Goal: Task Accomplishment & Management: Complete application form

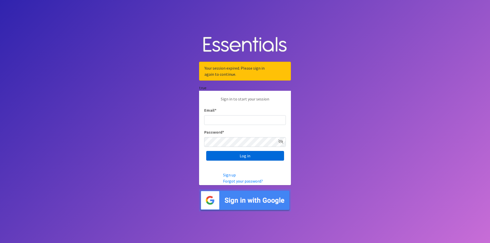
type input "[PERSON_NAME][EMAIL_ADDRESS][DOMAIN_NAME]"
click at [269, 151] on input "Log in" at bounding box center [245, 156] width 78 height 10
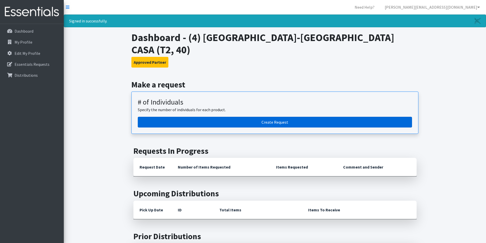
click at [302, 117] on link "Create Request" at bounding box center [275, 122] width 275 height 11
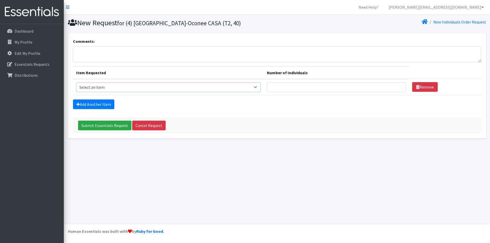
click at [128, 91] on select "Select an item A: Babies - Size 0 (Preemie) A: Babies - Size 01 (newborn) A: Ba…" at bounding box center [168, 87] width 185 height 10
select select "5610"
click at [76, 82] on select "Select an item A: Babies - Size 0 (Preemie) A: Babies - Size 01 (newborn) A: Ba…" at bounding box center [168, 87] width 185 height 10
click at [399, 86] on input "1" at bounding box center [336, 87] width 139 height 10
type input "2"
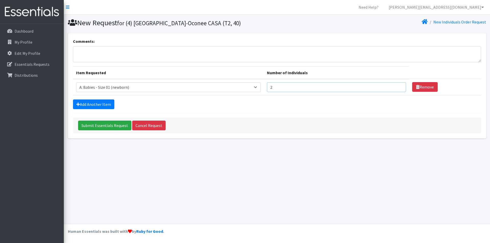
click at [399, 86] on input "2" at bounding box center [336, 87] width 139 height 10
click at [329, 105] on div "Add Another Item" at bounding box center [277, 105] width 408 height 10
click at [97, 102] on link "Add Another Item" at bounding box center [93, 105] width 41 height 10
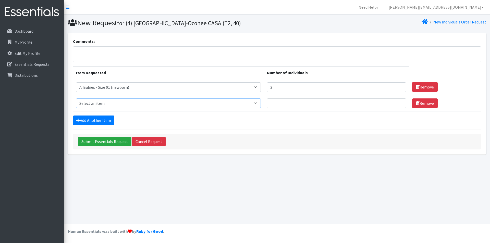
click at [97, 102] on select "Select an item A: Babies - Size 0 (Preemie) A: Babies - Size 01 (newborn) A: Ba…" at bounding box center [168, 104] width 185 height 10
click at [376, 123] on div "Add Another Item" at bounding box center [277, 121] width 408 height 10
click at [141, 103] on select "Select an item A: Babies - Size 0 (Preemie) A: Babies - Size 01 (newborn) A: Ba…" at bounding box center [168, 104] width 185 height 10
select select "5611"
click at [76, 99] on select "Select an item A: Babies - Size 0 (Preemie) A: Babies - Size 01 (newborn) A: Ba…" at bounding box center [168, 104] width 185 height 10
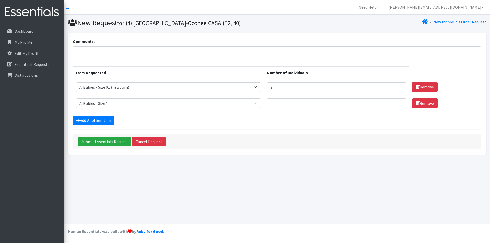
click at [264, 111] on td "Item Requested Select an item A: Babies - Size 0 (Preemie) A: Babies - Size 01 …" at bounding box center [168, 103] width 191 height 16
click at [308, 101] on input "Number of Individuals" at bounding box center [336, 104] width 139 height 10
click at [397, 101] on input "1" at bounding box center [336, 104] width 139 height 10
click at [397, 101] on input "2" at bounding box center [336, 104] width 139 height 10
type input "3"
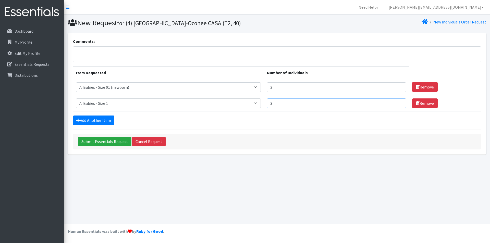
click at [397, 101] on input "3" at bounding box center [336, 104] width 139 height 10
click at [258, 130] on form "Comments: Item Requested Number of Individuals Item Requested Select an item A:…" at bounding box center [277, 93] width 408 height 111
click at [96, 118] on link "Add Another Item" at bounding box center [93, 121] width 41 height 10
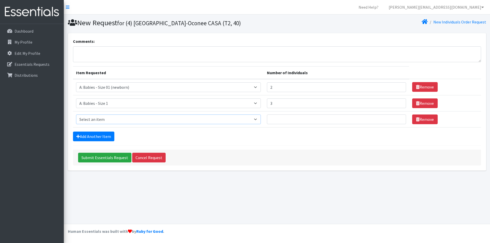
click at [260, 120] on select "Select an item A: Babies - Size 0 (Preemie) A: Babies - Size 01 (newborn) A: Ba…" at bounding box center [168, 120] width 185 height 10
select select "5612"
click at [76, 115] on select "Select an item A: Babies - Size 0 (Preemie) A: Babies - Size 01 (newborn) A: Ba…" at bounding box center [168, 120] width 185 height 10
click at [398, 118] on input "1" at bounding box center [336, 120] width 139 height 10
click at [398, 118] on input "2" at bounding box center [336, 120] width 139 height 10
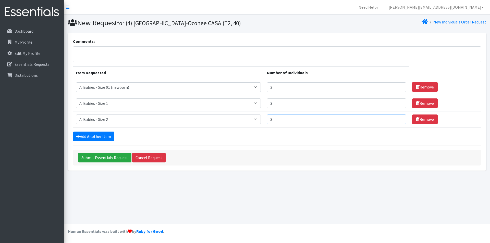
click at [398, 118] on input "3" at bounding box center [336, 120] width 139 height 10
type input "4"
click at [398, 118] on input "4" at bounding box center [336, 120] width 139 height 10
click at [287, 134] on div "Add Another Item" at bounding box center [277, 137] width 408 height 10
click at [80, 137] on link "Add Another Item" at bounding box center [93, 137] width 41 height 10
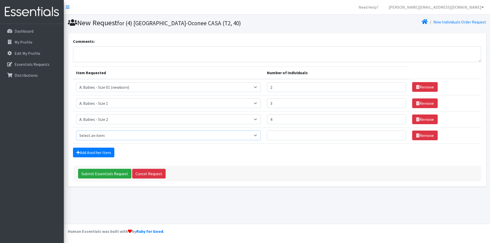
click at [88, 136] on select "Select an item A: Babies - Size 0 (Preemie) A: Babies - Size 01 (newborn) A: Ba…" at bounding box center [168, 136] width 185 height 10
select select "5613"
click at [76, 131] on select "Select an item A: Babies - Size 0 (Preemie) A: Babies - Size 01 (newborn) A: Ba…" at bounding box center [168, 136] width 185 height 10
click at [399, 135] on input "1" at bounding box center [336, 136] width 139 height 10
click at [399, 135] on input "2" at bounding box center [336, 136] width 139 height 10
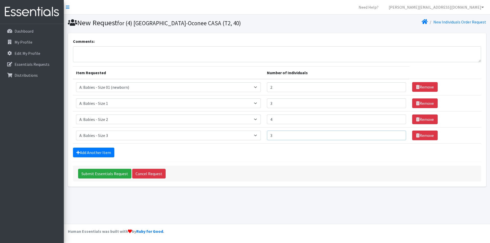
click at [399, 135] on input "3" at bounding box center [336, 136] width 139 height 10
type input "4"
click at [399, 135] on input "4" at bounding box center [336, 136] width 139 height 10
click at [314, 154] on div "Add Another Item" at bounding box center [277, 153] width 408 height 10
click at [85, 150] on link "Add Another Item" at bounding box center [93, 153] width 41 height 10
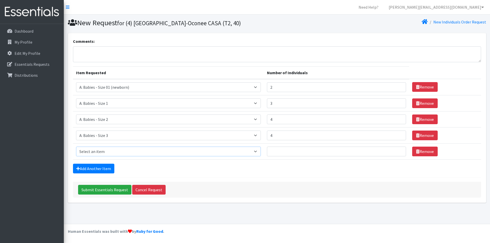
click at [261, 152] on select "Select an item A: Babies - Size 0 (Preemie) A: Babies - Size 01 (newborn) A: Ba…" at bounding box center [168, 152] width 185 height 10
select select "5614"
click at [76, 147] on select "Select an item A: Babies - Size 0 (Preemie) A: Babies - Size 01 (newborn) A: Ba…" at bounding box center [168, 152] width 185 height 10
click at [397, 151] on input "1" at bounding box center [336, 152] width 139 height 10
type input "2"
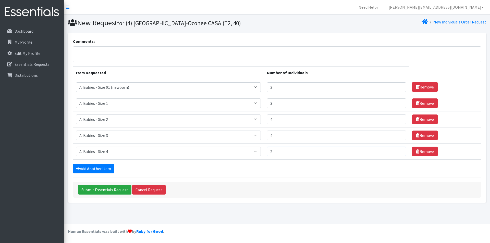
click at [397, 151] on input "2" at bounding box center [336, 152] width 139 height 10
click at [299, 176] on form "Comments: Item Requested Number of Individuals Item Requested Select an item A:…" at bounding box center [277, 118] width 408 height 160
click at [98, 167] on link "Add Another Item" at bounding box center [93, 169] width 41 height 10
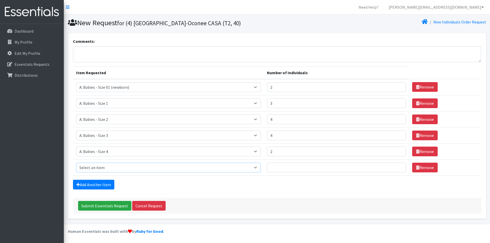
click at [98, 167] on select "Select an item A: Babies - Size 0 (Preemie) A: Babies - Size 01 (newborn) A: Ba…" at bounding box center [168, 168] width 185 height 10
select select "5616"
click at [76, 163] on select "Select an item A: Babies - Size 0 (Preemie) A: Babies - Size 01 (newborn) A: Ba…" at bounding box center [168, 168] width 185 height 10
click at [398, 167] on input "1" at bounding box center [336, 168] width 139 height 10
click at [397, 167] on input "2" at bounding box center [336, 168] width 139 height 10
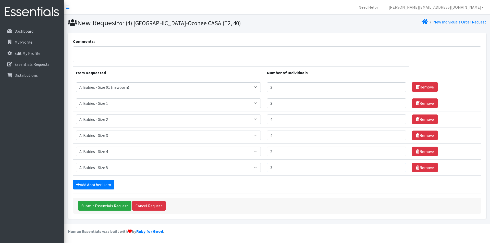
type input "3"
click at [397, 167] on input "3" at bounding box center [336, 168] width 139 height 10
click at [164, 176] on form "Comments: Item Requested Number of Individuals Item Requested Select an item A:…" at bounding box center [277, 126] width 408 height 176
click at [81, 183] on link "Add Another Item" at bounding box center [93, 185] width 41 height 10
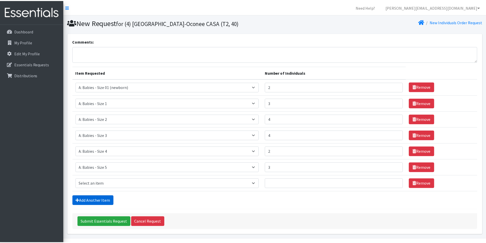
scroll to position [15, 0]
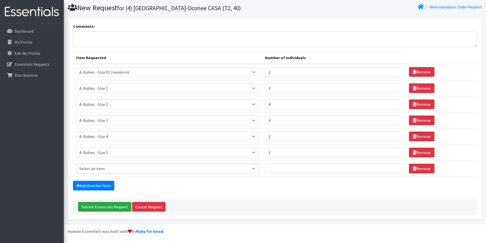
click at [92, 167] on select "Select an item A: Babies - Size 0 (Preemie) A: Babies - Size 01 (newborn) A: Ba…" at bounding box center [167, 169] width 183 height 10
select select "5617"
click at [76, 164] on select "Select an item A: Babies - Size 0 (Preemie) A: Babies - Size 01 (newborn) A: Ba…" at bounding box center [167, 169] width 183 height 10
click at [395, 167] on input "1" at bounding box center [334, 169] width 138 height 10
click at [395, 167] on input "2" at bounding box center [334, 169] width 138 height 10
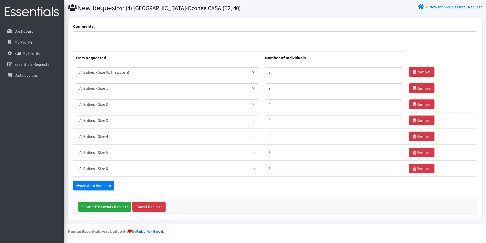
click at [395, 167] on input "3" at bounding box center [334, 169] width 138 height 10
click at [301, 185] on div "Add Another Item" at bounding box center [275, 186] width 404 height 10
type input "2"
click at [394, 170] on input "2" at bounding box center [334, 169] width 138 height 10
click at [90, 179] on form "Comments: Item Requested Number of Individuals Item Requested Select an item A:…" at bounding box center [275, 119] width 404 height 192
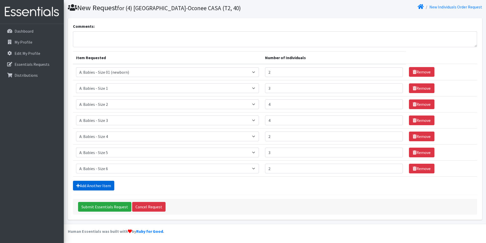
click at [89, 183] on link "Add Another Item" at bounding box center [93, 186] width 41 height 10
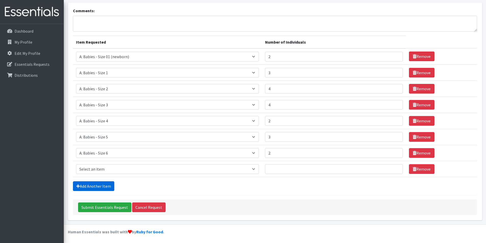
scroll to position [31, 0]
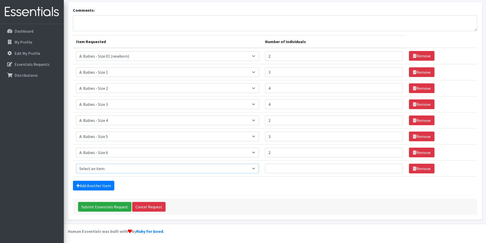
click at [150, 166] on select "Select an item A: Babies - Size 0 (Preemie) A: Babies - Size 01 (newborn) A: Ba…" at bounding box center [167, 169] width 183 height 10
select select "8888"
click at [76, 164] on select "Select an item A: Babies - Size 0 (Preemie) A: Babies - Size 01 (newborn) A: Ba…" at bounding box center [167, 169] width 183 height 10
click at [395, 166] on input "1" at bounding box center [334, 169] width 138 height 10
click at [395, 166] on input "2" at bounding box center [334, 169] width 138 height 10
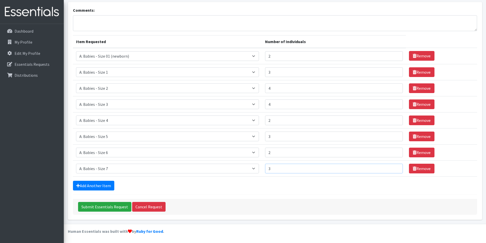
click at [395, 166] on input "3" at bounding box center [334, 169] width 138 height 10
type input "4"
click at [395, 166] on input "4" at bounding box center [334, 169] width 138 height 10
click at [299, 189] on div "Add Another Item" at bounding box center [275, 186] width 404 height 10
click at [77, 185] on icon at bounding box center [78, 186] width 4 height 4
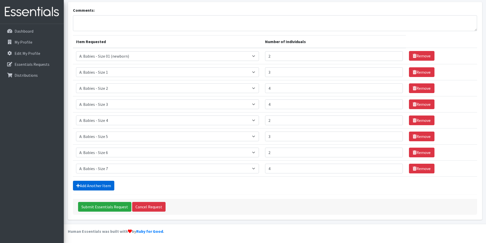
click at [92, 183] on link "Add Another Item" at bounding box center [93, 186] width 41 height 10
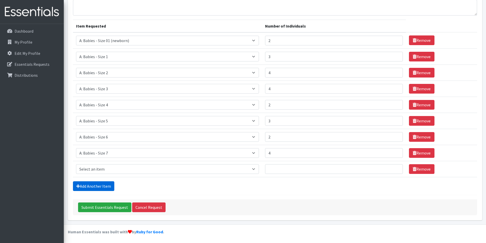
scroll to position [47, 0]
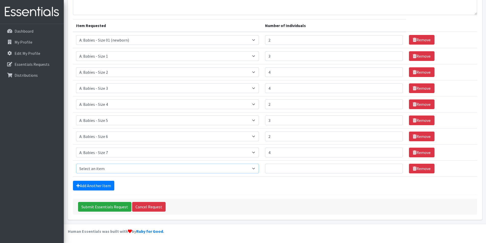
click at [257, 168] on select "Select an item A: Babies - Size 0 (Preemie) A: Babies - Size 01 (newborn) A: Ba…" at bounding box center [167, 169] width 183 height 10
select select "5599"
click at [76, 164] on select "Select an item A: Babies - Size 0 (Preemie) A: Babies - Size 01 (newborn) A: Ba…" at bounding box center [167, 169] width 183 height 10
click at [395, 167] on input "1" at bounding box center [334, 169] width 138 height 10
type input "2"
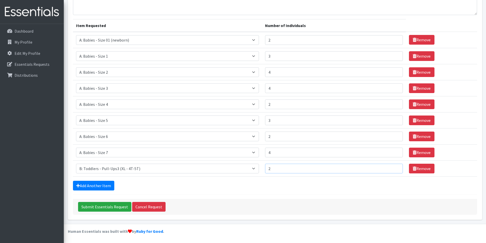
click at [395, 167] on input "2" at bounding box center [334, 169] width 138 height 10
click at [290, 191] on form "Comments: Item Requested Number of Individuals Item Requested Select an item A:…" at bounding box center [275, 103] width 404 height 224
click at [108, 184] on link "Add Another Item" at bounding box center [93, 186] width 41 height 10
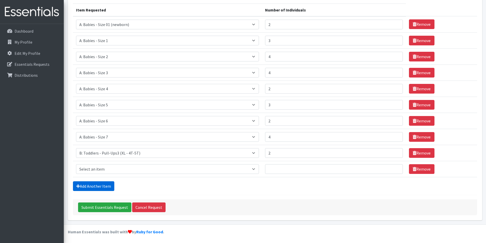
scroll to position [63, 0]
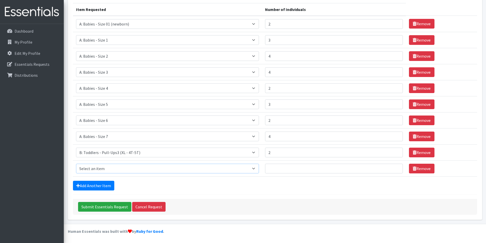
click at [116, 172] on select "Select an item A: Babies - Size 0 (Preemie) A: Babies - Size 01 (newborn) A: Ba…" at bounding box center [167, 169] width 183 height 10
select select "5597"
click at [76, 164] on select "Select an item A: Babies - Size 0 (Preemie) A: Babies - Size 01 (newborn) A: Ba…" at bounding box center [167, 169] width 183 height 10
type input "1"
click at [394, 168] on input "1" at bounding box center [334, 169] width 138 height 10
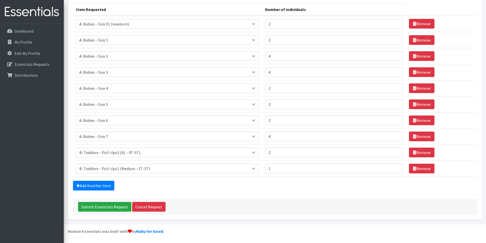
click at [330, 190] on div "Add Another Item" at bounding box center [275, 186] width 404 height 10
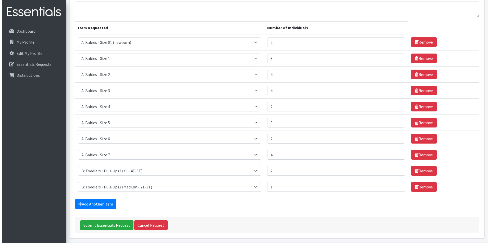
scroll to position [51, 0]
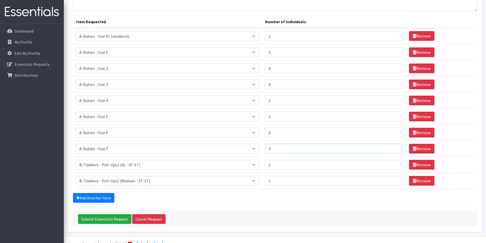
type input "3"
click at [395, 149] on input "3" at bounding box center [334, 149] width 138 height 10
type input "2"
click at [395, 54] on input "2" at bounding box center [334, 52] width 138 height 10
type input "1"
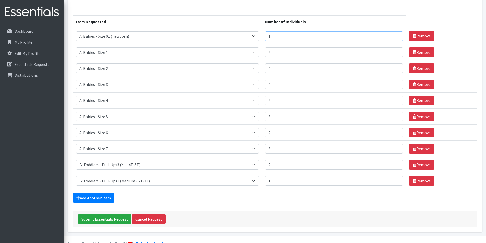
click at [394, 36] on input "1" at bounding box center [334, 36] width 138 height 10
click at [232, 21] on th "Item Requested" at bounding box center [167, 21] width 189 height 13
type input "3"
click at [395, 70] on input "3" at bounding box center [334, 69] width 138 height 10
click at [271, 195] on div "Add Another Item" at bounding box center [275, 198] width 404 height 10
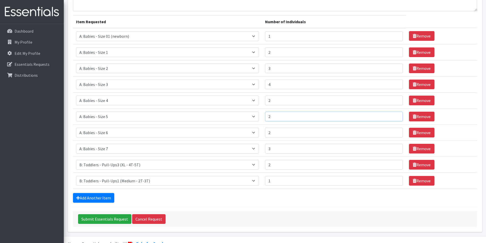
type input "2"
click at [393, 118] on input "2" at bounding box center [334, 117] width 138 height 10
click at [268, 209] on form "Comments: Item Requested Number of Individuals Item Requested Select an item A:…" at bounding box center [275, 107] width 404 height 240
type input "2"
click at [395, 150] on input "2" at bounding box center [334, 149] width 138 height 10
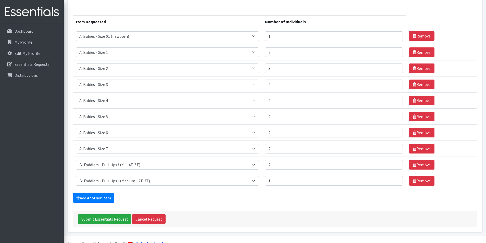
click at [304, 211] on div "Submit Essentials Request Cancel Request" at bounding box center [275, 219] width 404 height 16
type input "3"
click at [394, 86] on input "3" at bounding box center [334, 85] width 138 height 10
click at [108, 222] on input "Submit Essentials Request" at bounding box center [104, 220] width 53 height 10
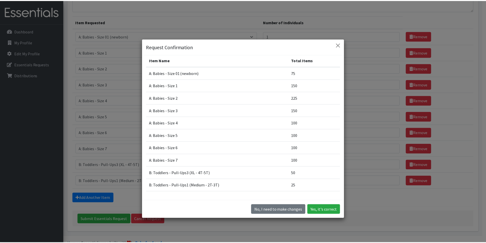
scroll to position [0, 0]
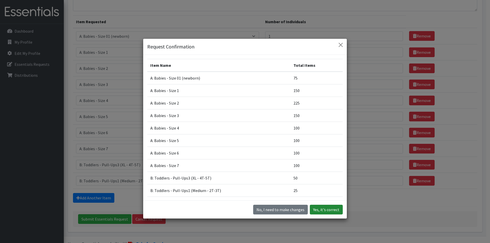
click at [315, 210] on button "Yes, it's correct" at bounding box center [326, 210] width 33 height 10
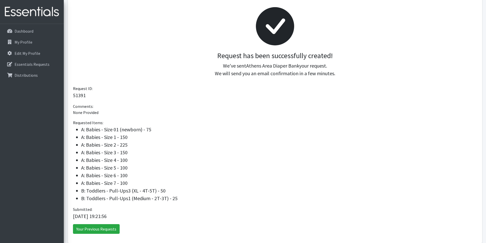
scroll to position [93, 0]
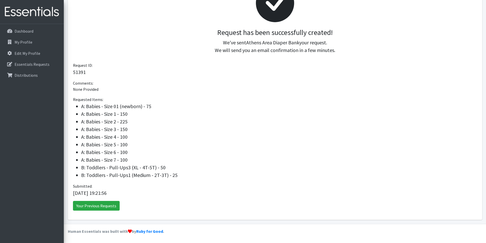
drag, startPoint x: 329, startPoint y: 98, endPoint x: 350, endPoint y: 95, distance: 21.6
click at [330, 96] on div "Request has been successfully created! We've sent Athens Area Diaper Bank your …" at bounding box center [275, 95] width 415 height 252
